Goal: Complete application form: Complete application form

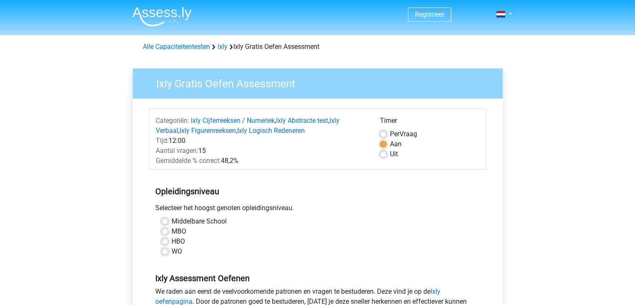
click at [172, 231] on label "MBO" at bounding box center [179, 231] width 15 height 10
click at [164, 231] on input "MBO" at bounding box center [165, 230] width 7 height 8
radio input "true"
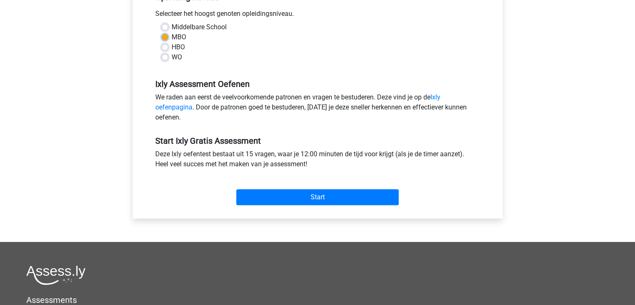
scroll to position [209, 0]
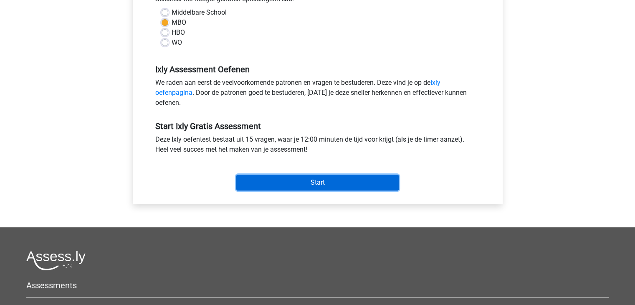
click at [320, 181] on input "Start" at bounding box center [317, 182] width 162 height 16
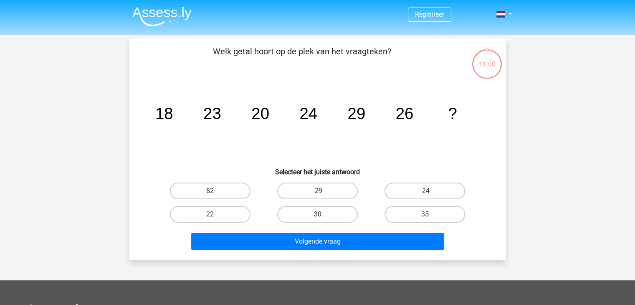
click at [326, 212] on label "30" at bounding box center [317, 214] width 81 height 17
click at [323, 214] on input "30" at bounding box center [319, 216] width 5 height 5
radio input "true"
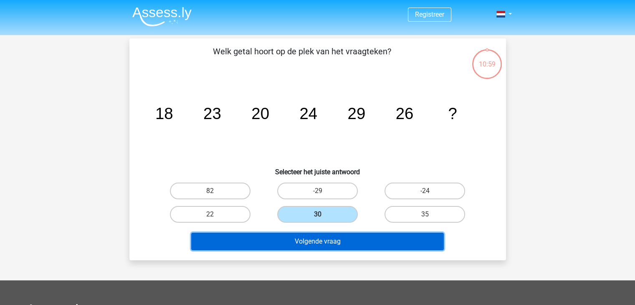
click at [324, 240] on button "Volgende vraag" at bounding box center [317, 241] width 252 height 18
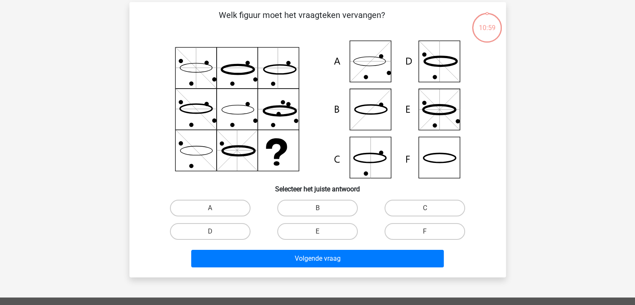
scroll to position [38, 0]
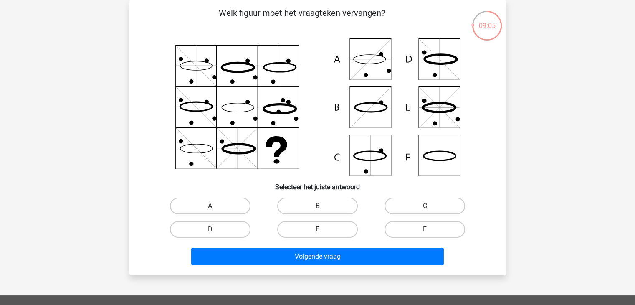
click at [375, 164] on icon at bounding box center [317, 107] width 336 height 138
click at [422, 206] on label "C" at bounding box center [424, 205] width 81 height 17
click at [425, 206] on input "C" at bounding box center [427, 208] width 5 height 5
radio input "true"
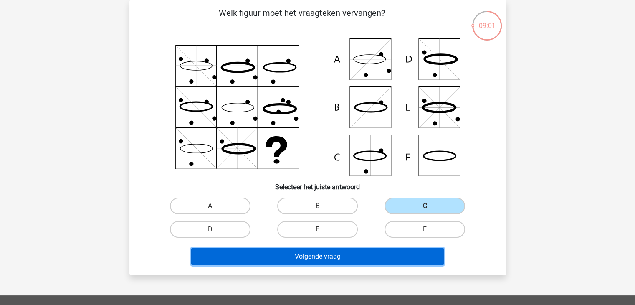
click at [311, 258] on button "Volgende vraag" at bounding box center [317, 256] width 252 height 18
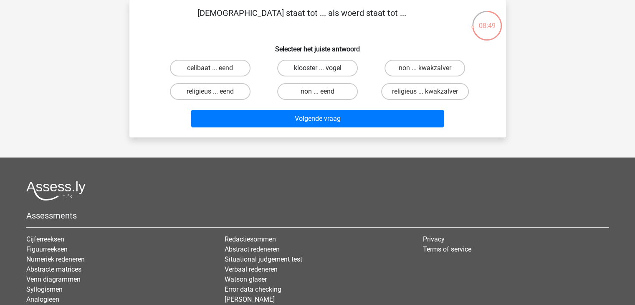
click at [326, 69] on label "klooster ... vogel" at bounding box center [317, 68] width 81 height 17
click at [323, 69] on input "klooster ... vogel" at bounding box center [319, 70] width 5 height 5
radio input "true"
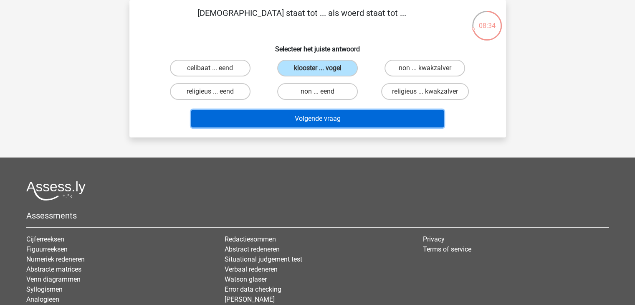
click at [327, 116] on button "Volgende vraag" at bounding box center [317, 119] width 252 height 18
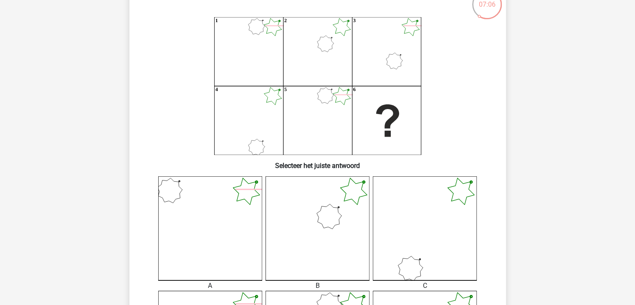
scroll to position [80, 0]
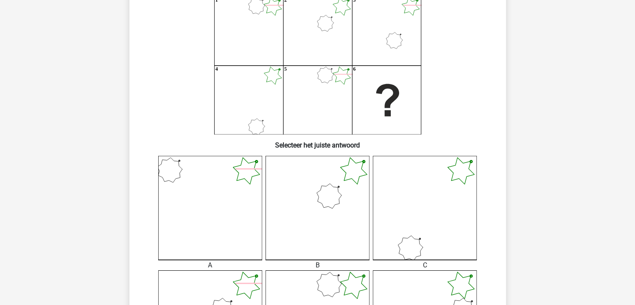
click at [336, 196] on icon at bounding box center [317, 208] width 104 height 104
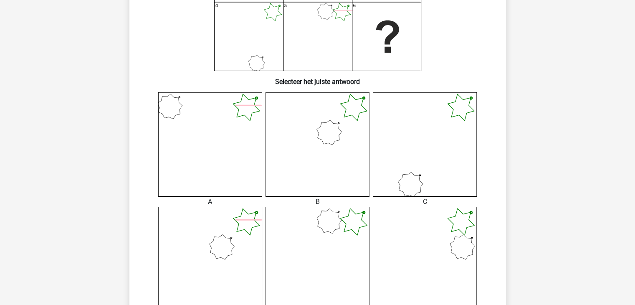
scroll to position [205, 0]
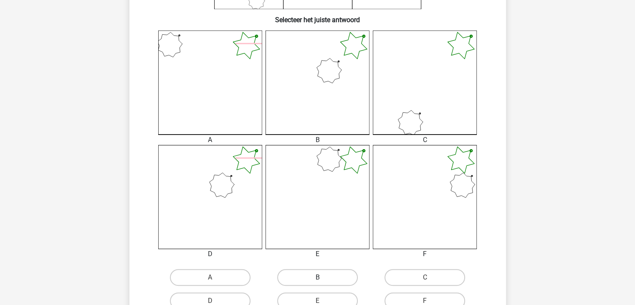
click at [323, 272] on label "B" at bounding box center [317, 277] width 81 height 17
click at [323, 277] on input "B" at bounding box center [319, 279] width 5 height 5
radio input "true"
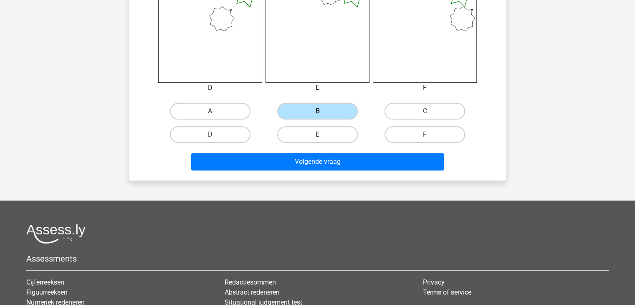
scroll to position [372, 0]
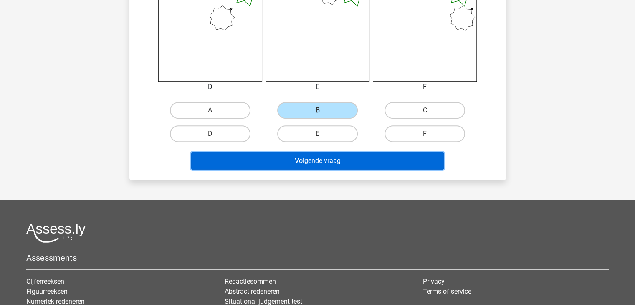
click at [363, 161] on button "Volgende vraag" at bounding box center [317, 161] width 252 height 18
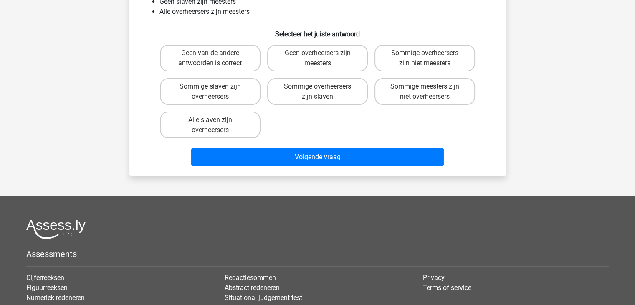
scroll to position [38, 0]
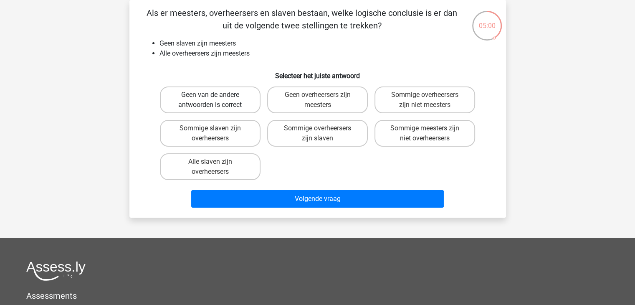
click at [205, 99] on label "Geen van de andere antwoorden is correct" at bounding box center [210, 99] width 101 height 27
click at [210, 99] on input "Geen van de andere antwoorden is correct" at bounding box center [212, 97] width 5 height 5
radio input "true"
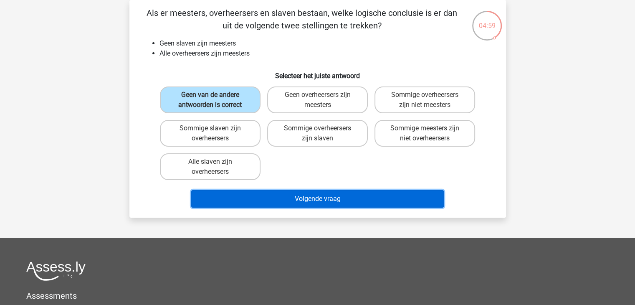
click at [304, 195] on button "Volgende vraag" at bounding box center [317, 199] width 252 height 18
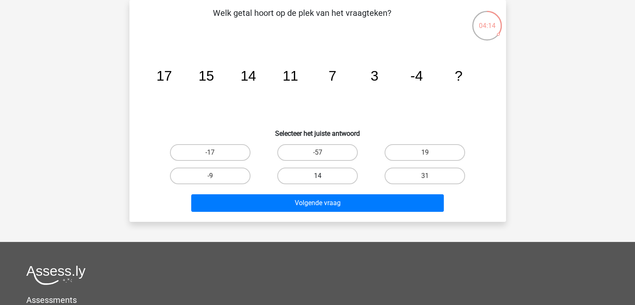
click at [331, 176] on label "14" at bounding box center [317, 175] width 81 height 17
click at [323, 176] on input "14" at bounding box center [319, 178] width 5 height 5
radio input "true"
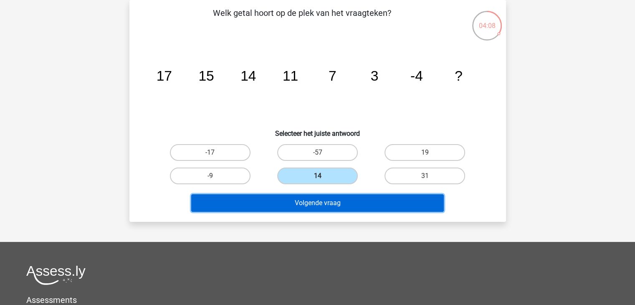
click at [357, 199] on button "Volgende vraag" at bounding box center [317, 203] width 252 height 18
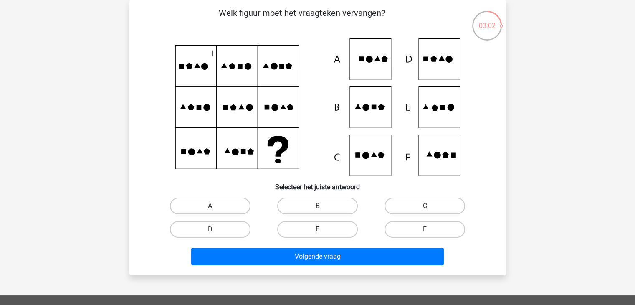
click at [440, 161] on icon at bounding box center [317, 107] width 336 height 138
click at [419, 230] on label "F" at bounding box center [424, 229] width 81 height 17
click at [425, 230] on input "F" at bounding box center [427, 231] width 5 height 5
radio input "true"
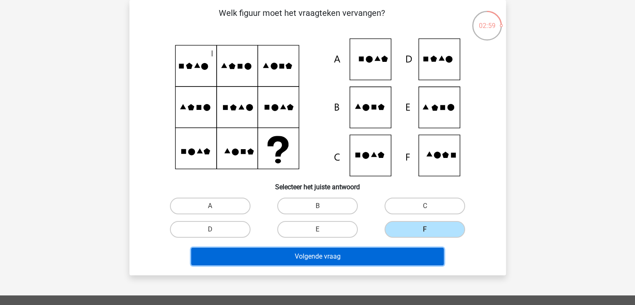
click at [361, 254] on button "Volgende vraag" at bounding box center [317, 256] width 252 height 18
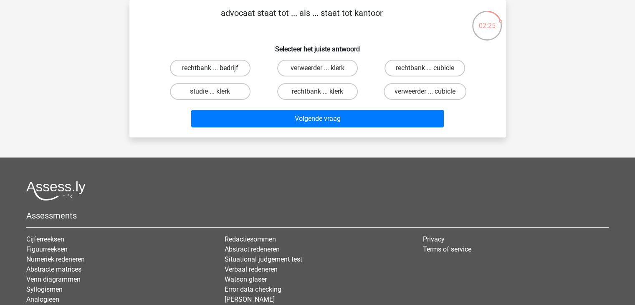
click at [217, 68] on label "rechtbank ... bedrijf" at bounding box center [210, 68] width 81 height 17
click at [215, 68] on input "rechtbank ... bedrijf" at bounding box center [212, 70] width 5 height 5
radio input "true"
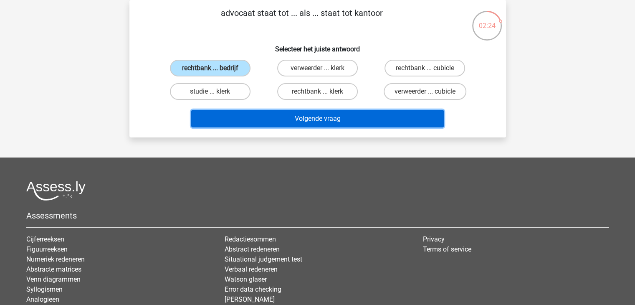
click at [327, 114] on button "Volgende vraag" at bounding box center [317, 119] width 252 height 18
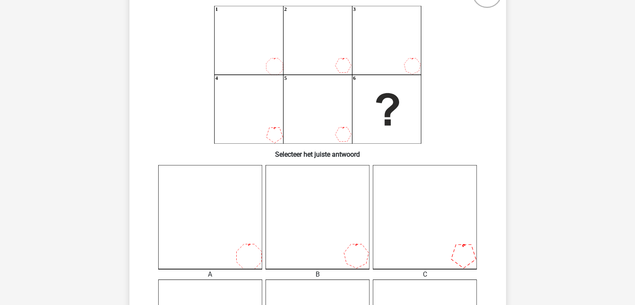
scroll to position [80, 0]
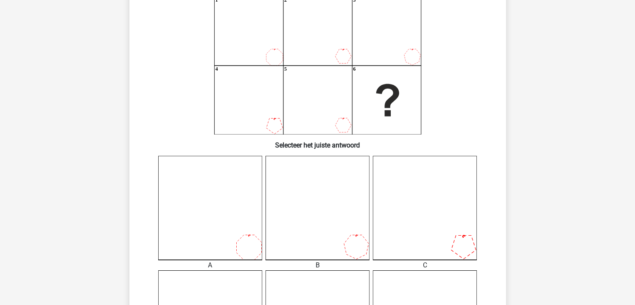
click at [442, 236] on icon at bounding box center [425, 208] width 104 height 104
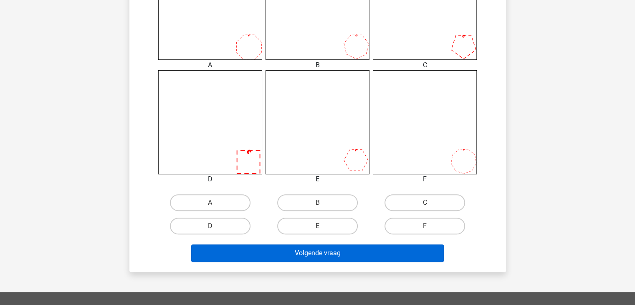
scroll to position [289, 0]
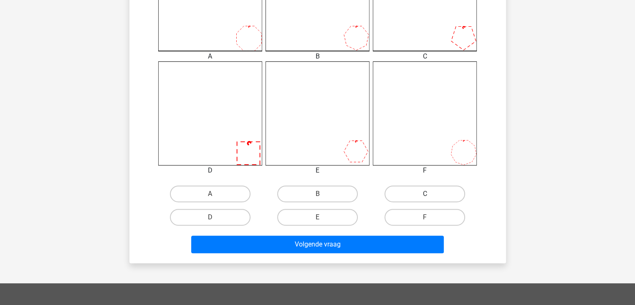
click at [443, 195] on label "C" at bounding box center [424, 193] width 81 height 17
click at [430, 195] on input "C" at bounding box center [427, 196] width 5 height 5
radio input "true"
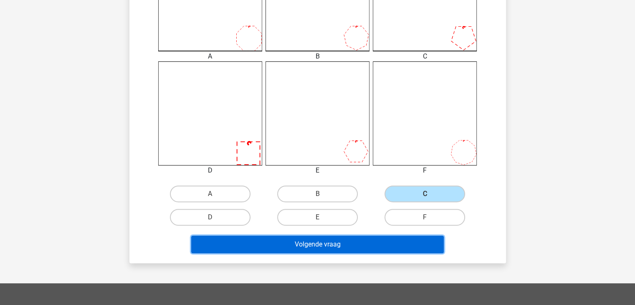
click at [343, 247] on button "Volgende vraag" at bounding box center [317, 244] width 252 height 18
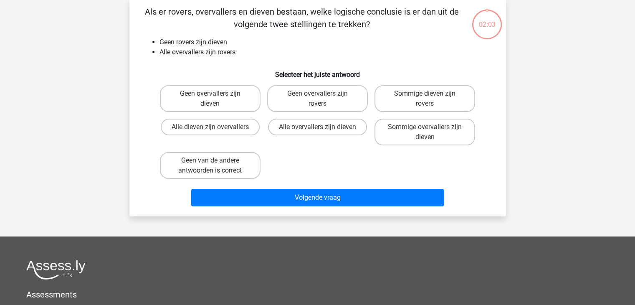
scroll to position [38, 0]
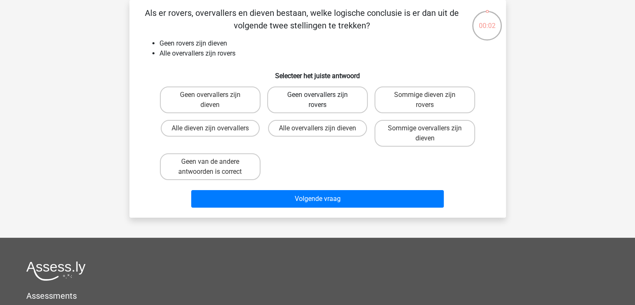
click at [313, 100] on label "Geen overvallers zijn rovers" at bounding box center [317, 99] width 101 height 27
click at [317, 100] on input "Geen overvallers zijn rovers" at bounding box center [319, 97] width 5 height 5
radio input "true"
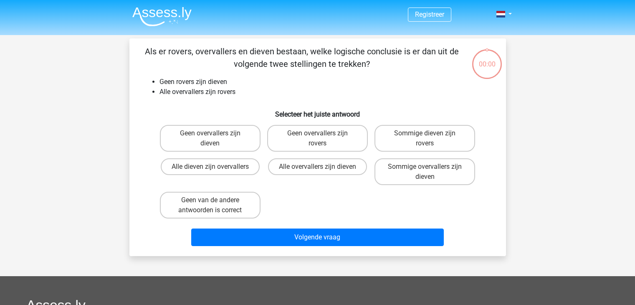
scroll to position [38, 0]
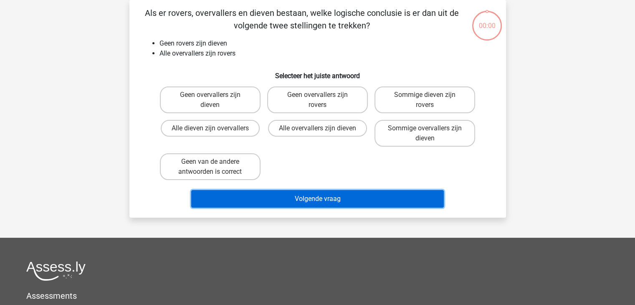
click at [317, 196] on button "Volgende vraag" at bounding box center [317, 199] width 252 height 18
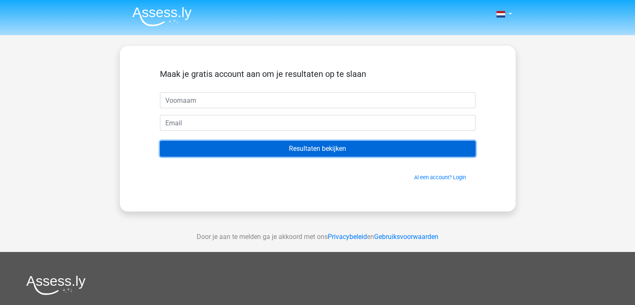
click at [324, 151] on input "Resultaten bekijken" at bounding box center [318, 149] width 316 height 16
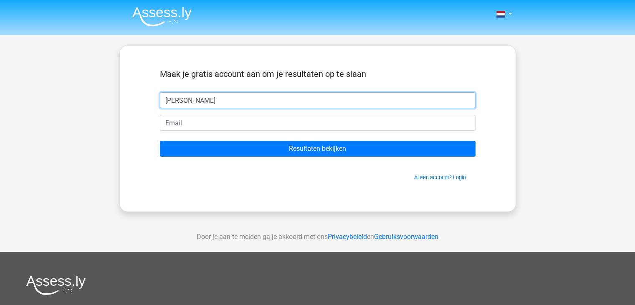
type input "[PERSON_NAME]"
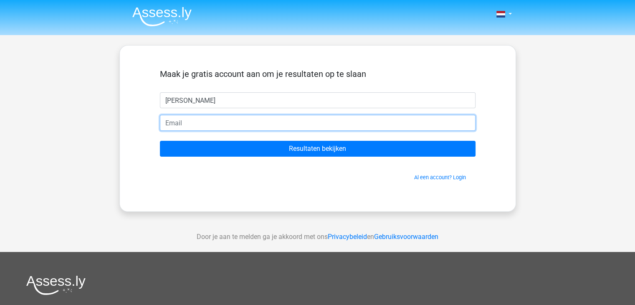
click at [176, 123] on input "email" at bounding box center [318, 123] width 316 height 16
type input "[PERSON_NAME][EMAIL_ADDRESS][DOMAIN_NAME]"
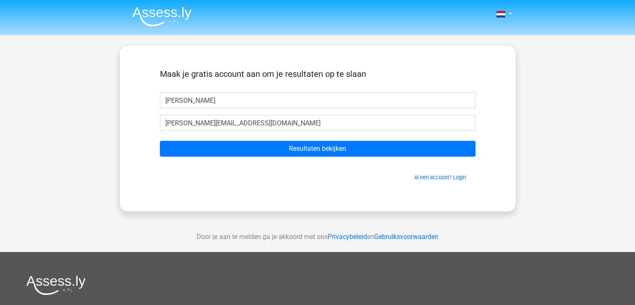
click at [310, 157] on form "Maak je gratis account aan om je resultaten op te slaan john john@hogewoning.co…" at bounding box center [318, 125] width 316 height 112
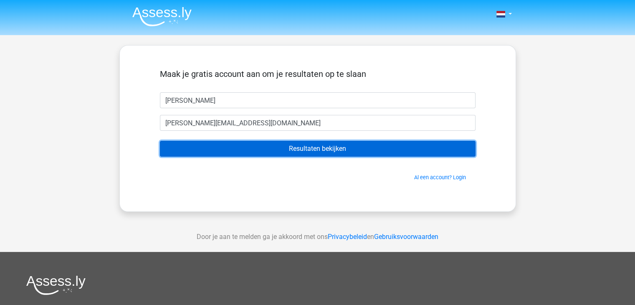
click at [310, 149] on input "Resultaten bekijken" at bounding box center [318, 149] width 316 height 16
